Goal: Browse casually

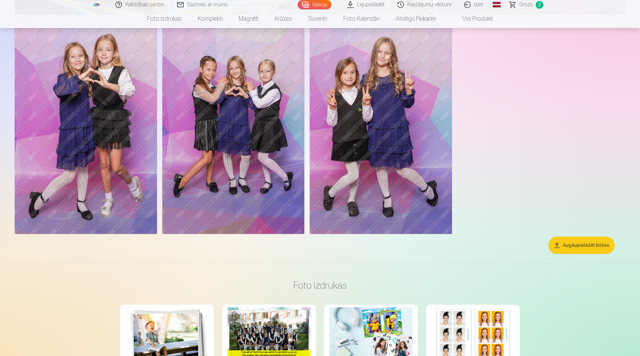
scroll to position [2617, 0]
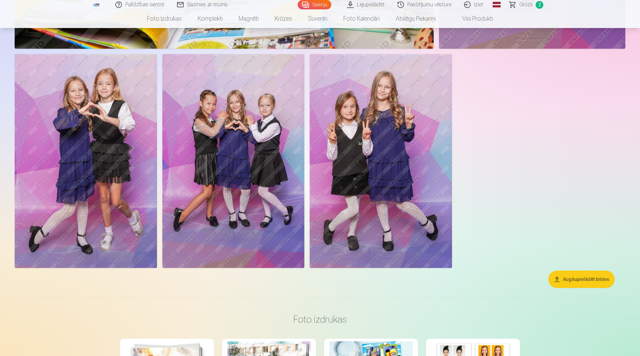
click at [100, 132] on img at bounding box center [86, 160] width 142 height 213
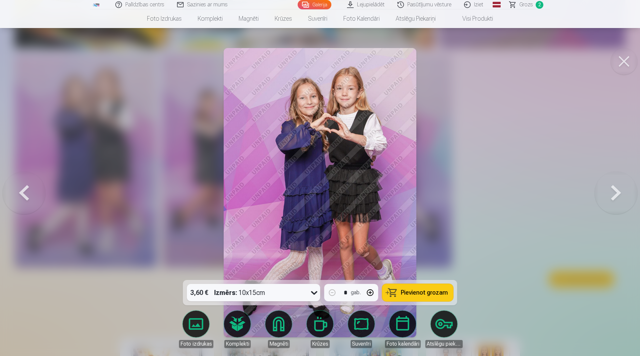
click at [622, 65] on button at bounding box center [623, 61] width 27 height 27
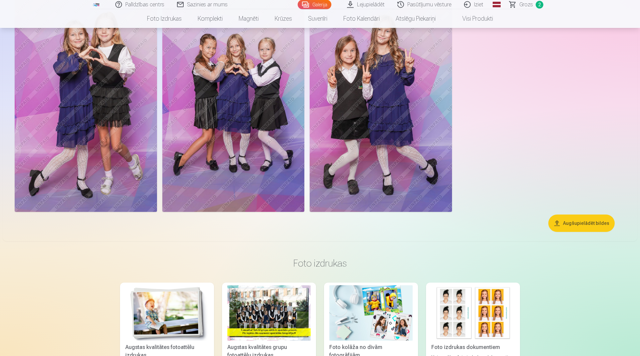
scroll to position [2515, 0]
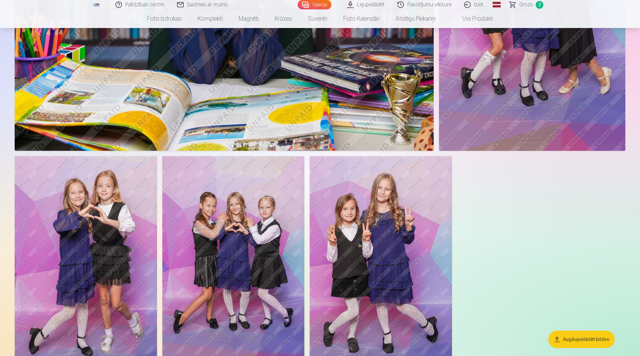
click at [264, 219] on img at bounding box center [233, 262] width 142 height 213
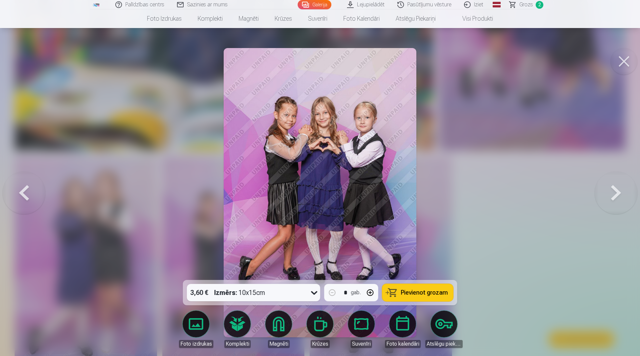
click at [619, 60] on button at bounding box center [623, 61] width 27 height 27
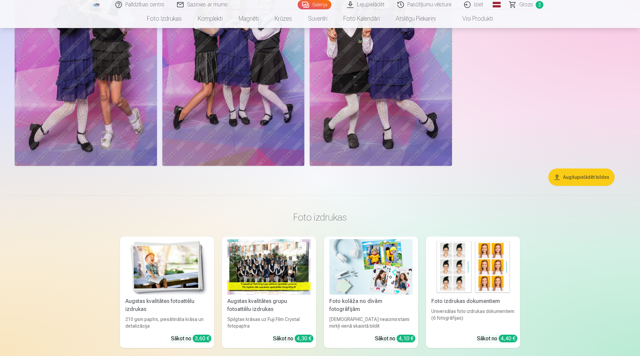
scroll to position [2583, 0]
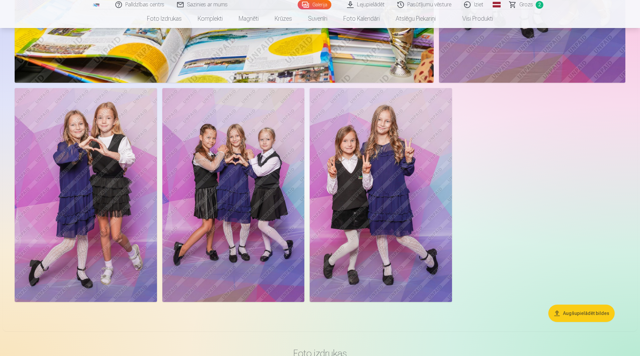
click at [377, 178] on img at bounding box center [381, 194] width 142 height 213
